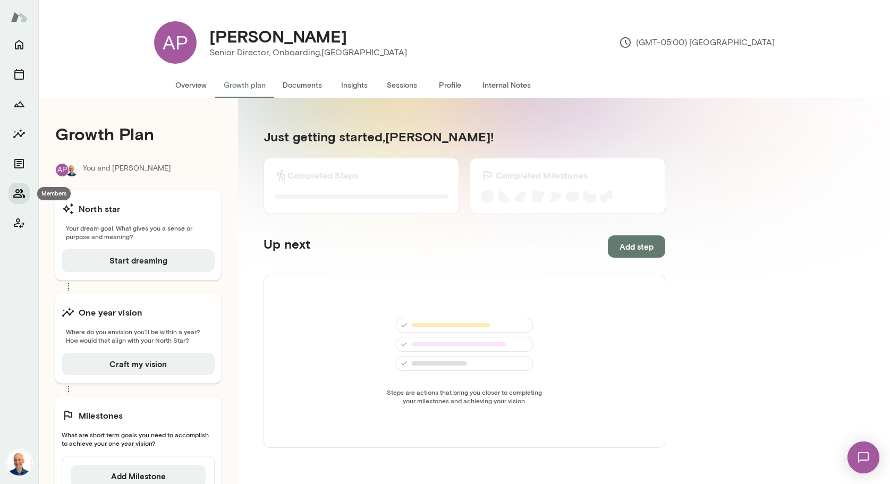
click at [23, 191] on icon "Members" at bounding box center [19, 193] width 13 height 13
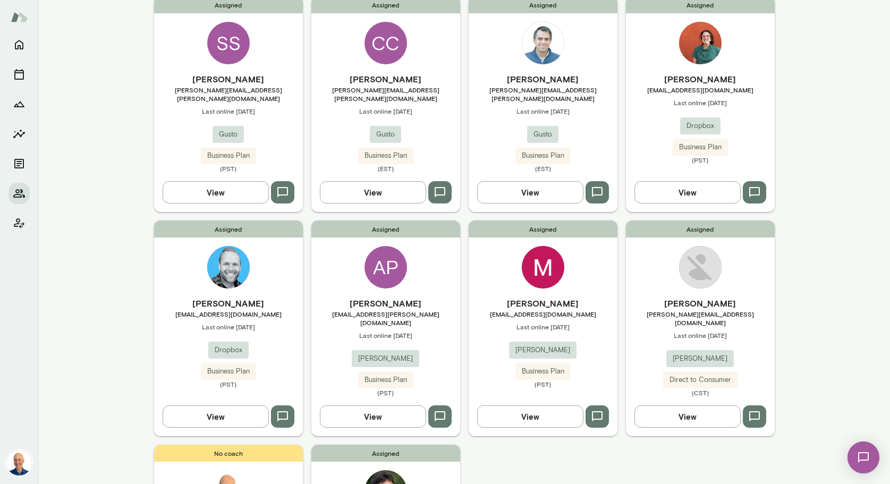
scroll to position [573, 0]
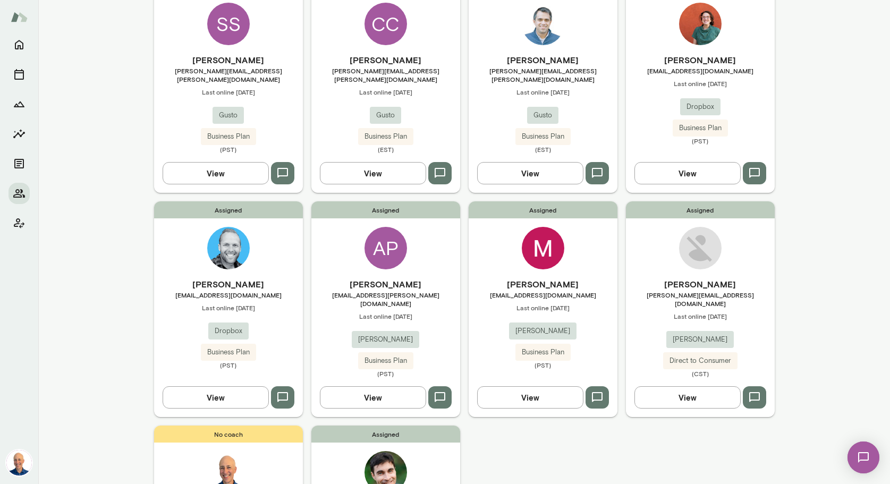
click at [656, 249] on div "Assigned [PERSON_NAME] [PERSON_NAME][EMAIL_ADDRESS][DOMAIN_NAME] Last online [D…" at bounding box center [700, 309] width 149 height 216
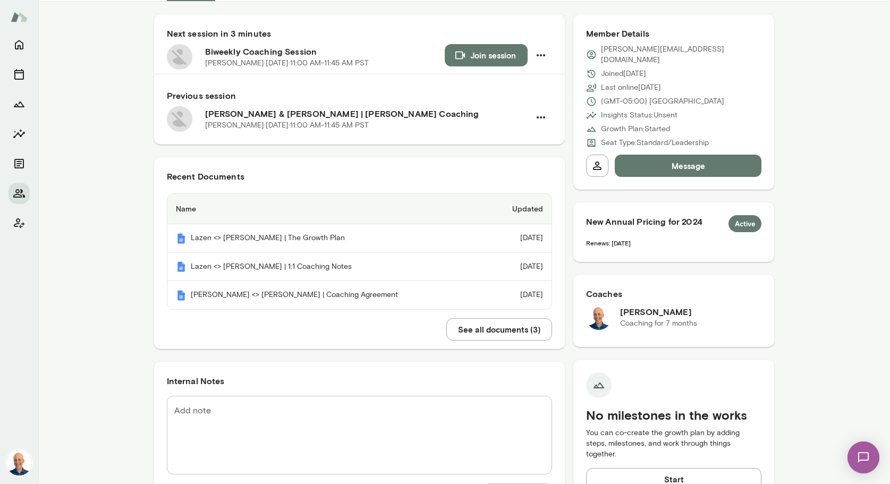
scroll to position [75, 0]
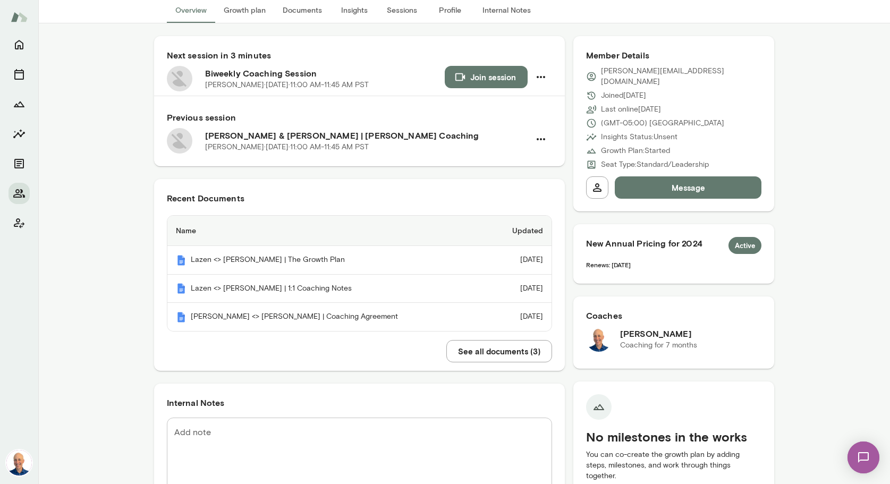
click at [429, 445] on textarea "Add note" at bounding box center [359, 456] width 370 height 61
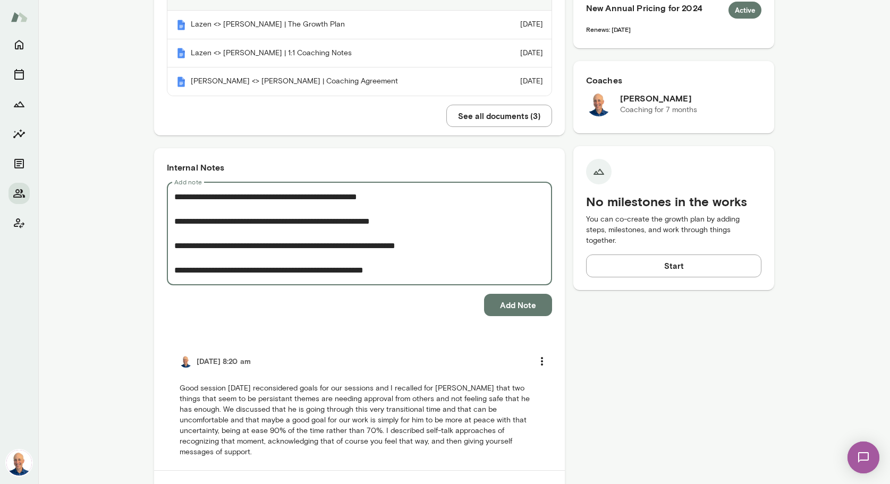
scroll to position [312, 0]
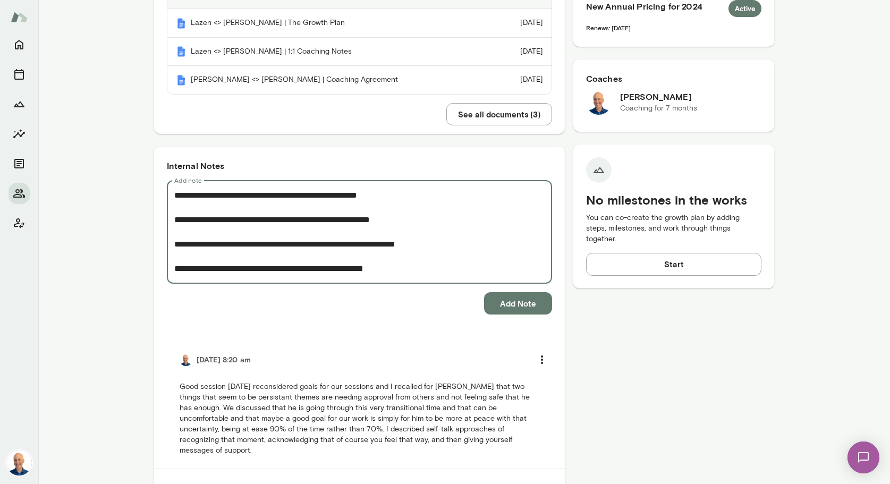
type textarea "**********"
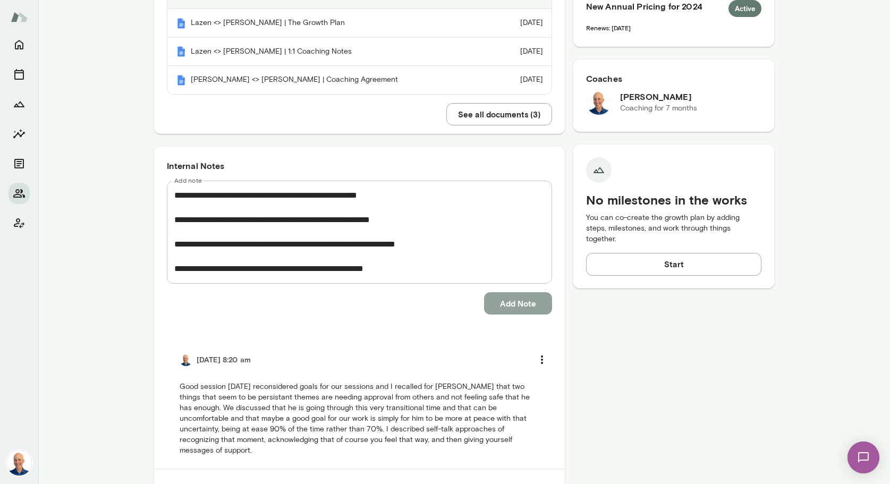
click at [516, 300] on button "Add Note" at bounding box center [518, 303] width 68 height 22
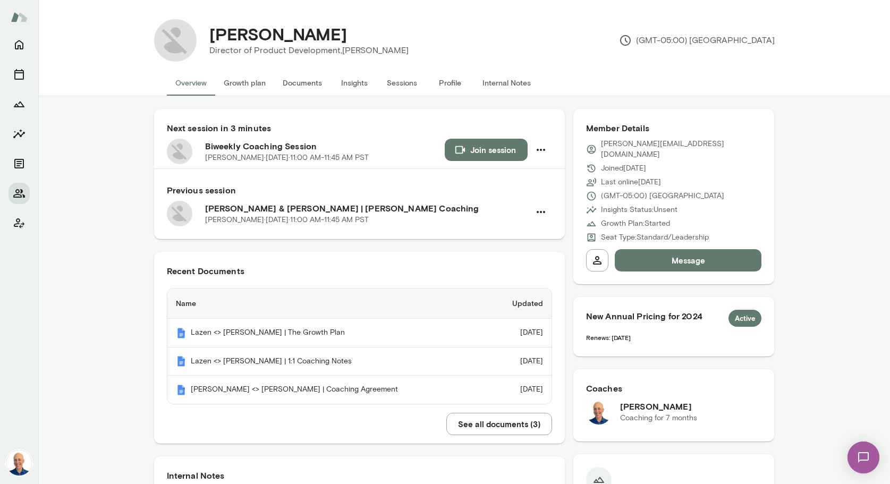
scroll to position [0, 0]
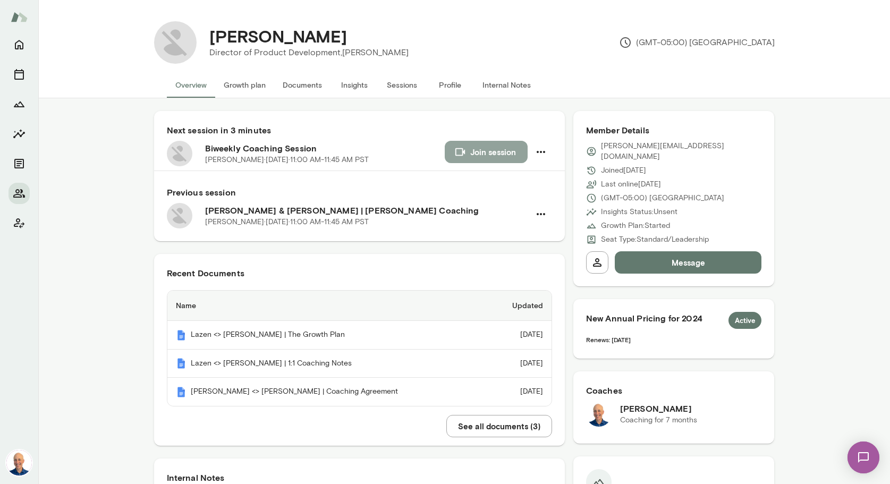
click at [482, 153] on button "Join session" at bounding box center [486, 152] width 83 height 22
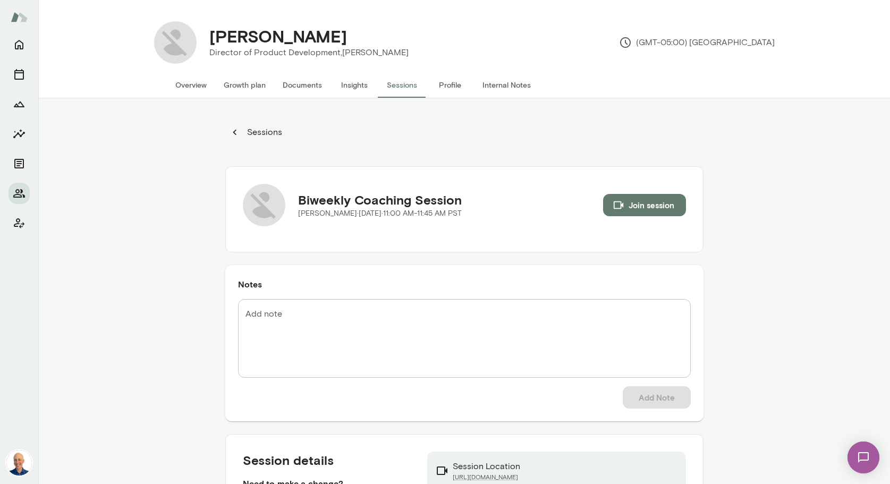
click at [867, 459] on img at bounding box center [863, 458] width 44 height 44
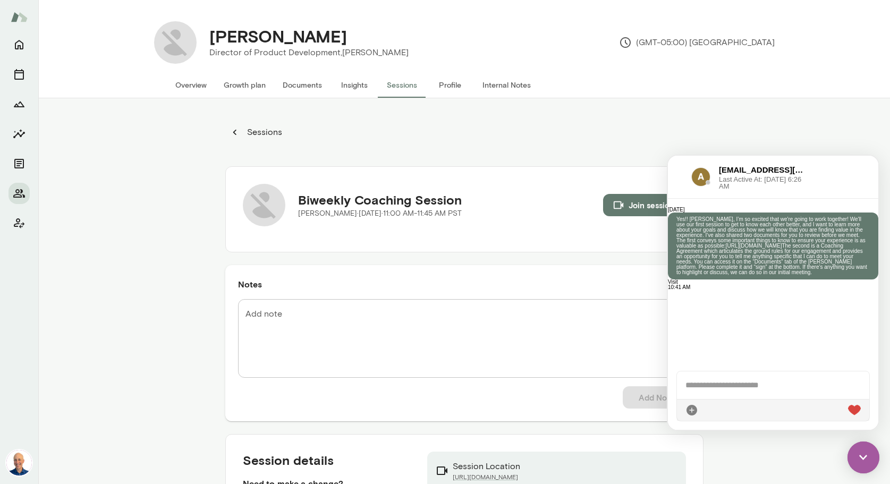
scroll to position [320, 0]
click at [679, 175] on div at bounding box center [679, 176] width 6 height 13
